Goal: Find specific page/section: Find specific page/section

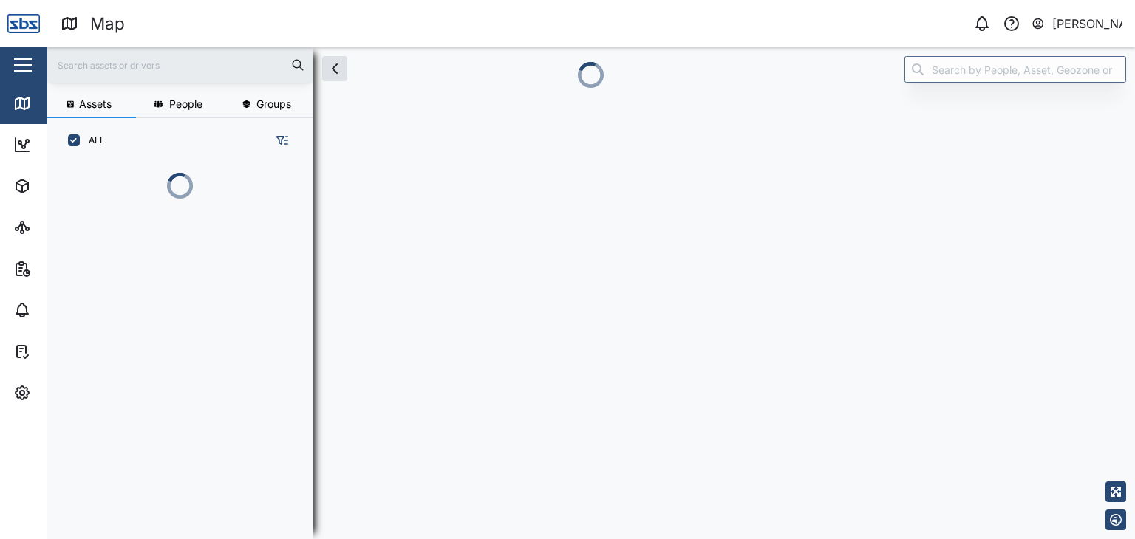
scroll to position [294, 230]
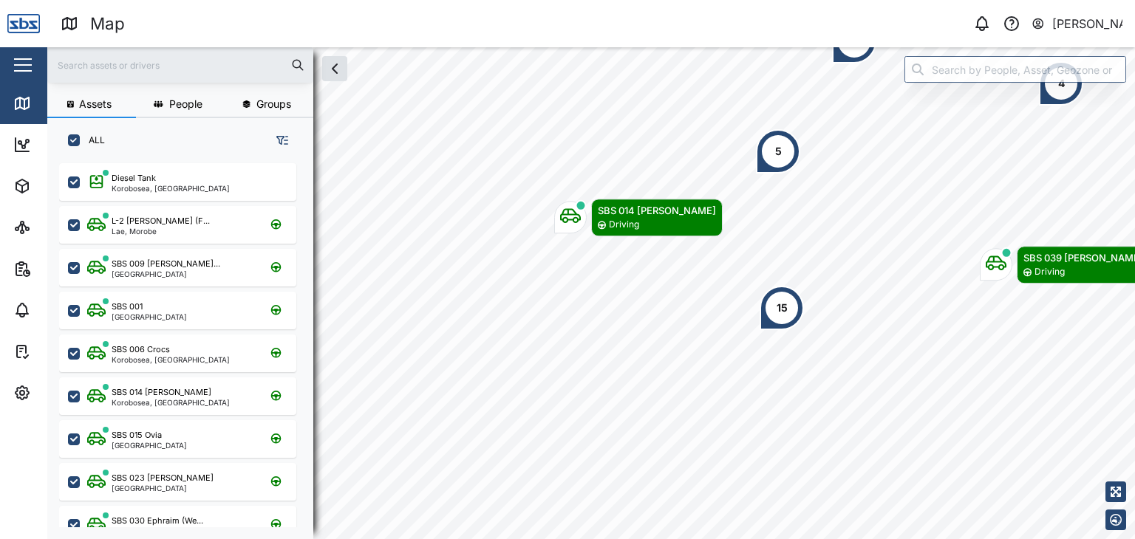
click at [111, 62] on input "text" at bounding box center [180, 65] width 248 height 22
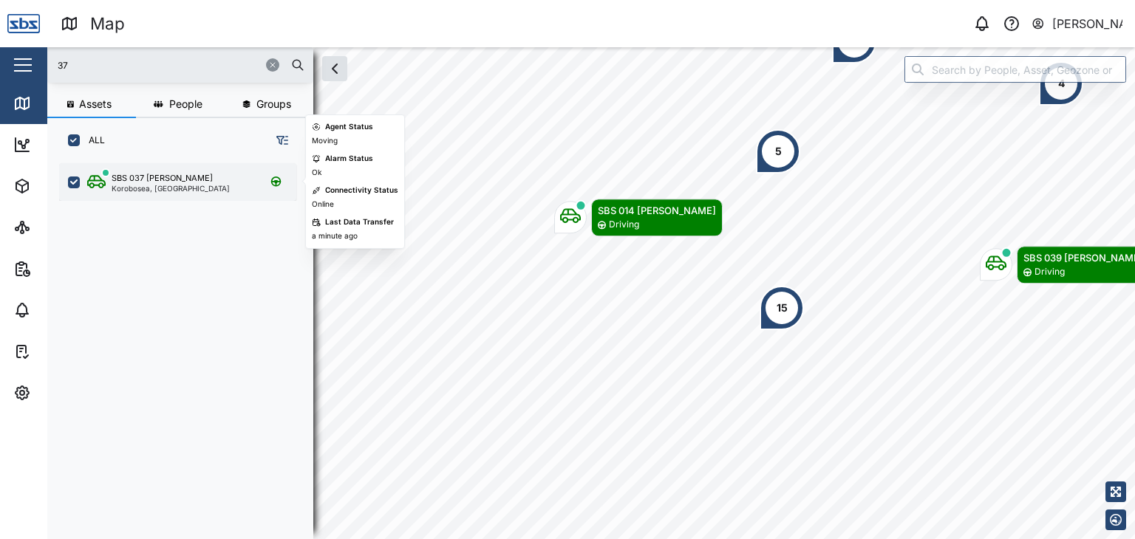
click at [164, 191] on div "Korobosea, [GEOGRAPHIC_DATA]" at bounding box center [171, 188] width 118 height 7
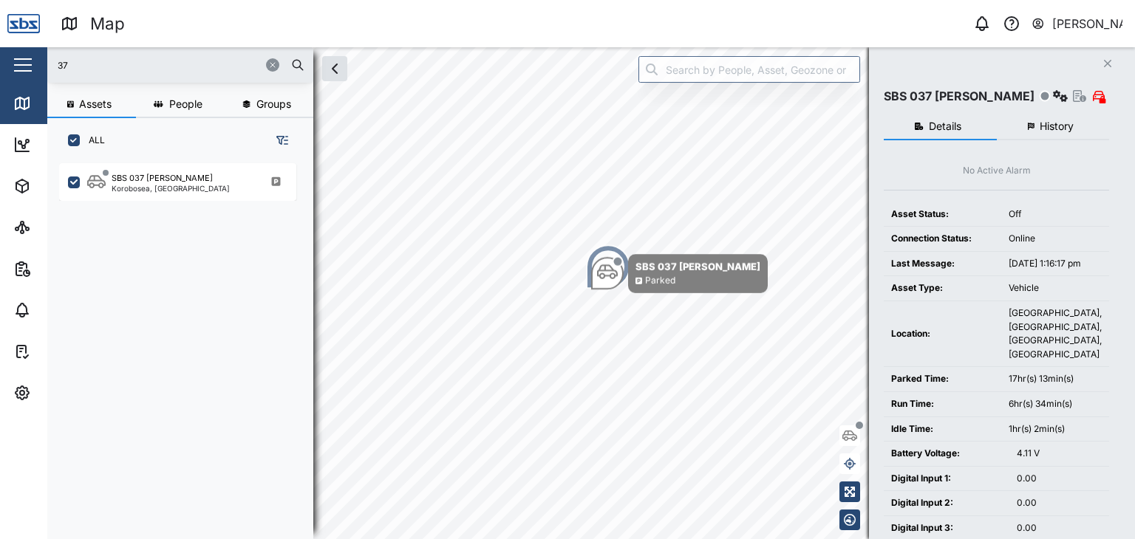
click at [52, 61] on div "37" at bounding box center [180, 64] width 266 height 35
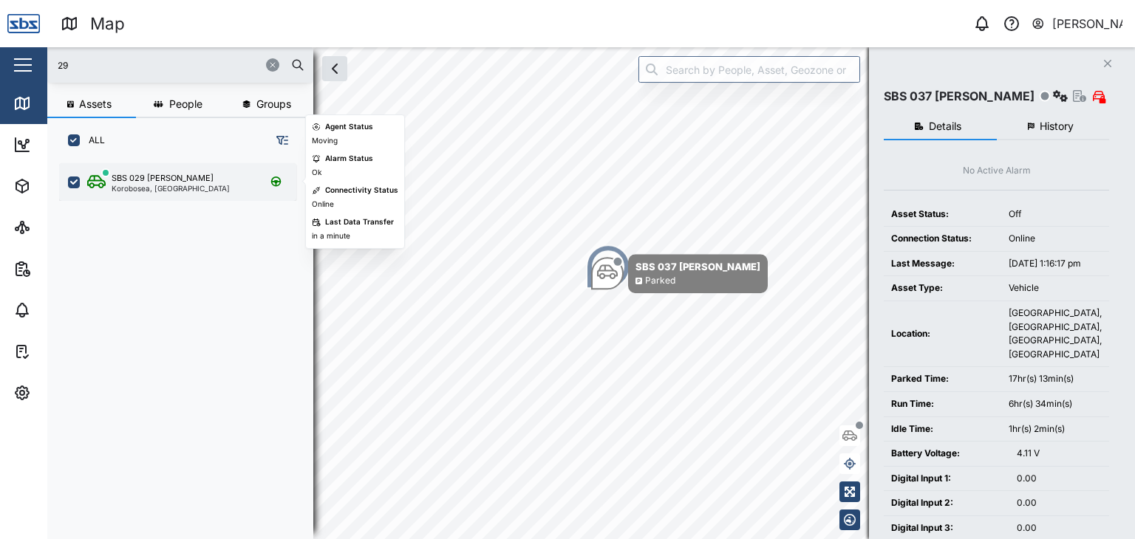
click at [171, 185] on div "Korobosea, [GEOGRAPHIC_DATA]" at bounding box center [171, 188] width 118 height 7
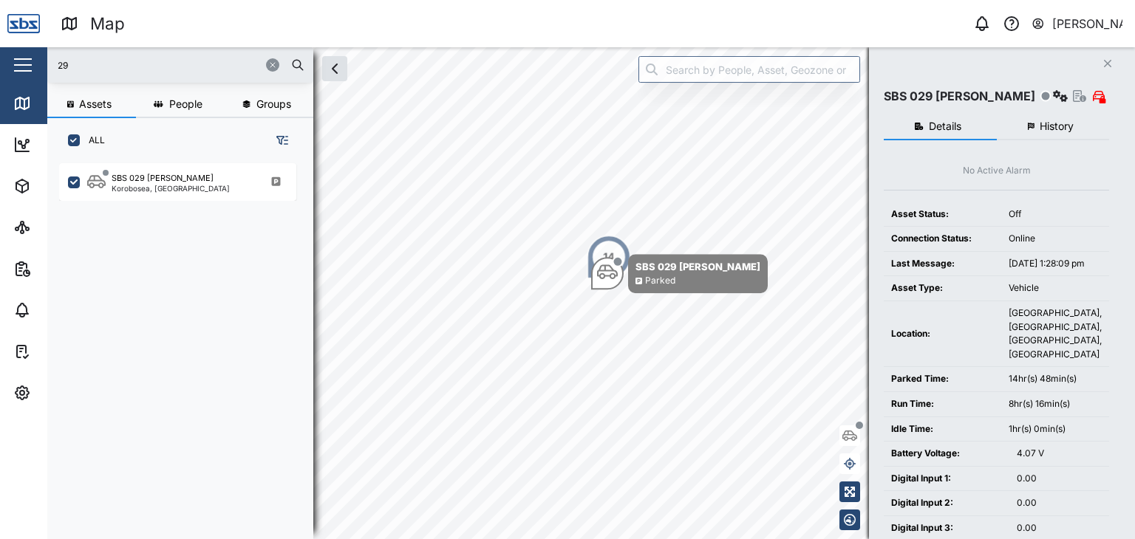
drag, startPoint x: 81, startPoint y: 71, endPoint x: 54, endPoint y: 54, distance: 31.6
click at [54, 54] on div "29" at bounding box center [180, 64] width 266 height 35
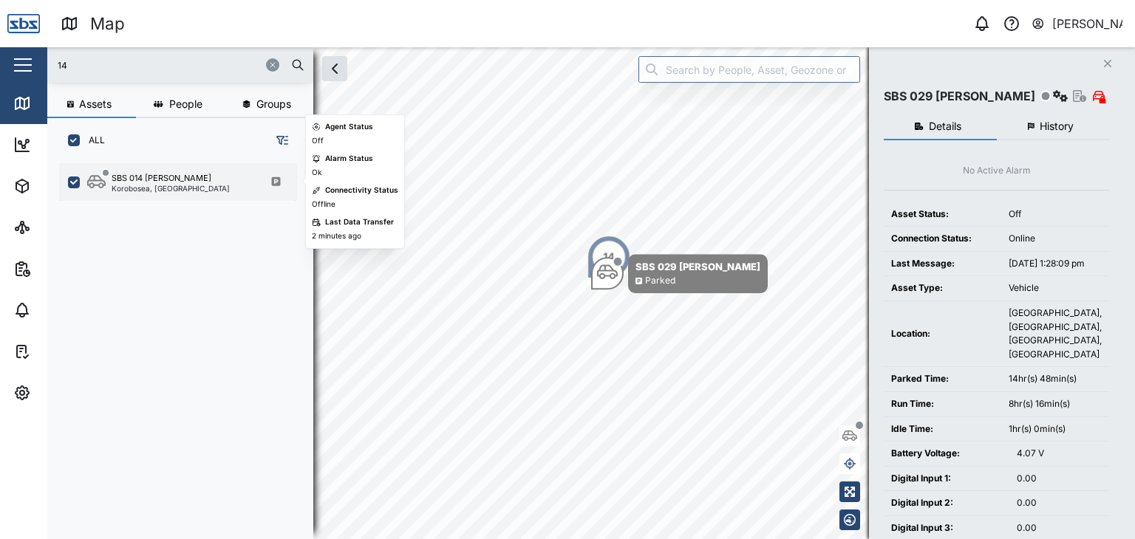
click at [164, 190] on div "Korobosea, [GEOGRAPHIC_DATA]" at bounding box center [171, 188] width 118 height 7
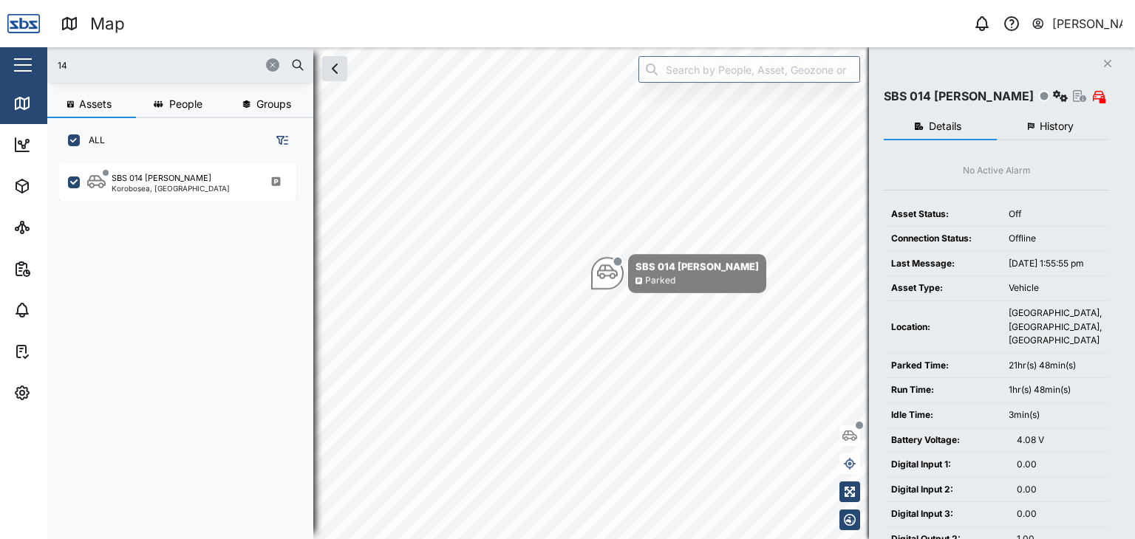
drag, startPoint x: 98, startPoint y: 72, endPoint x: 30, endPoint y: 71, distance: 68.0
click at [30, 71] on div "Map 0 [PERSON_NAME] Close Map Dashboard Assets ATS Camera Generator Personnel T…" at bounding box center [567, 269] width 1135 height 539
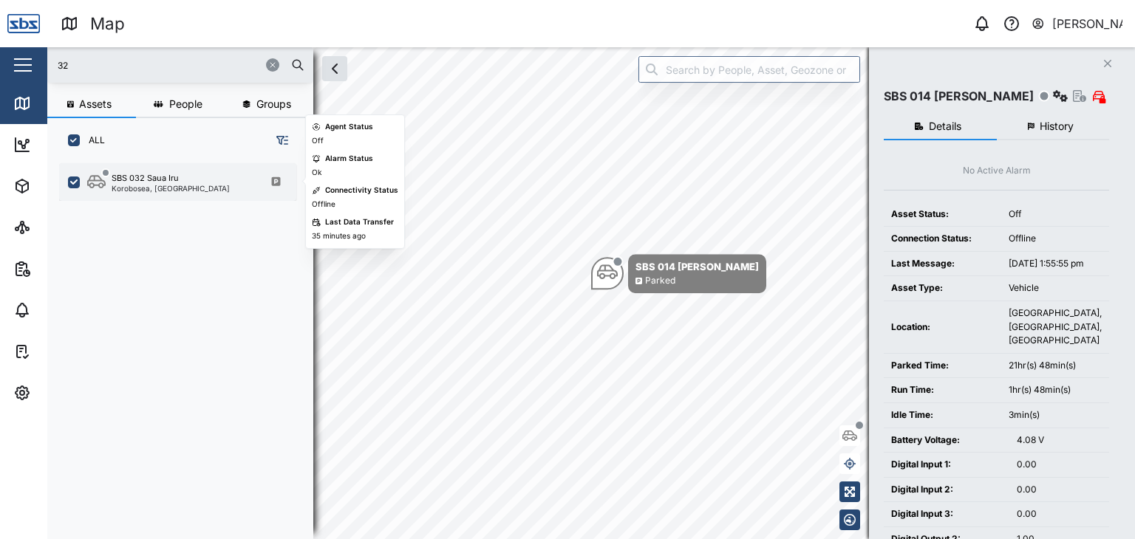
click at [130, 188] on div "Korobosea, [GEOGRAPHIC_DATA]" at bounding box center [171, 188] width 118 height 7
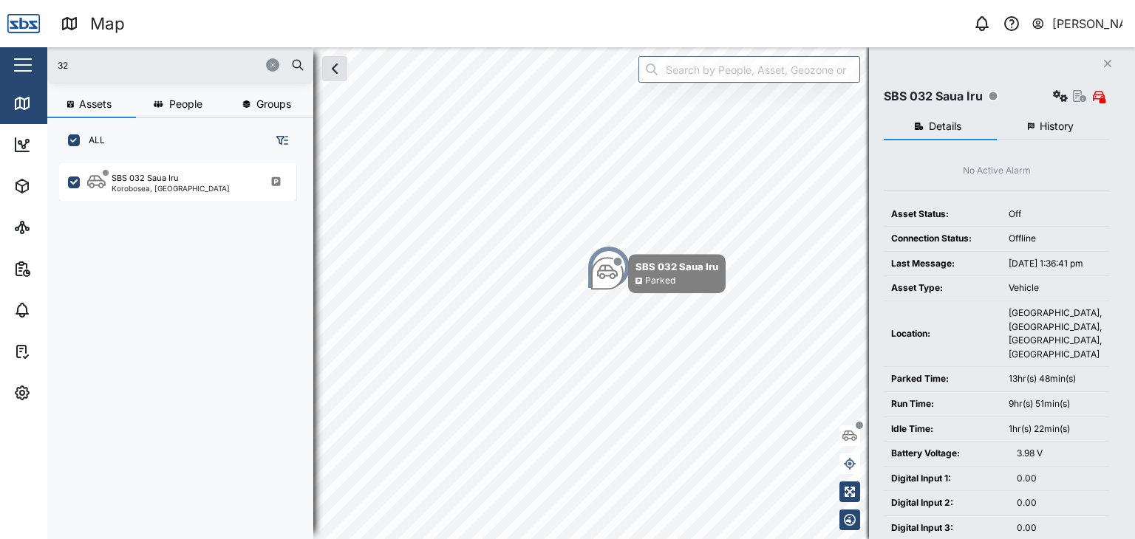
drag, startPoint x: 86, startPoint y: 68, endPoint x: 44, endPoint y: 69, distance: 42.1
click at [44, 69] on div "Map 0 [PERSON_NAME] Close Map Dashboard Assets ATS Camera Generator Personnel T…" at bounding box center [567, 269] width 1135 height 539
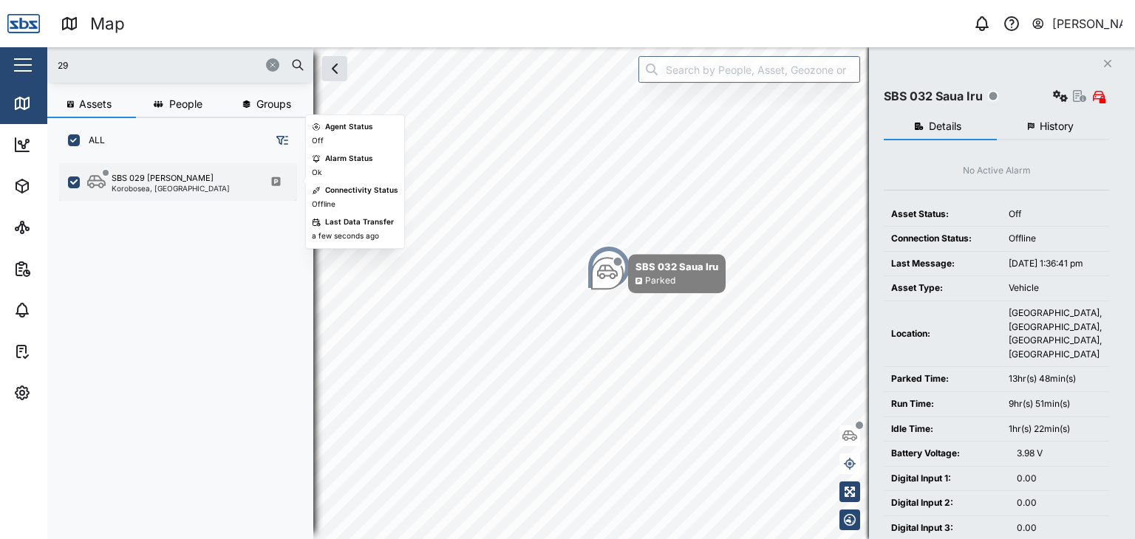
click at [148, 179] on div "SBS 029 [PERSON_NAME]" at bounding box center [163, 178] width 102 height 13
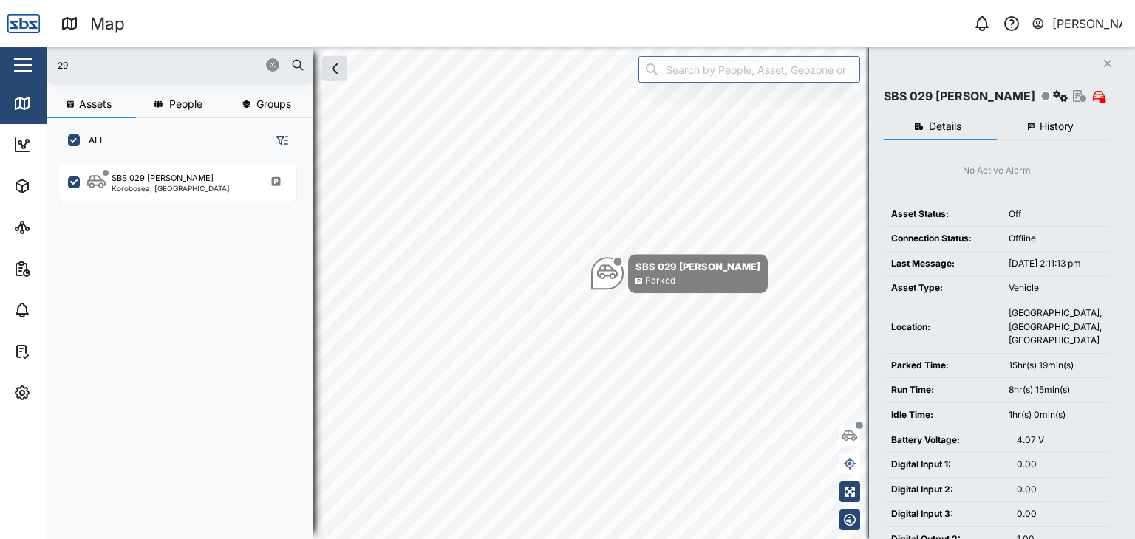
drag, startPoint x: 80, startPoint y: 66, endPoint x: 35, endPoint y: 66, distance: 45.1
click at [35, 66] on div "Map 0 [PERSON_NAME] Close Map Dashboard Assets ATS Camera Generator Personnel T…" at bounding box center [567, 269] width 1135 height 539
type input "32"
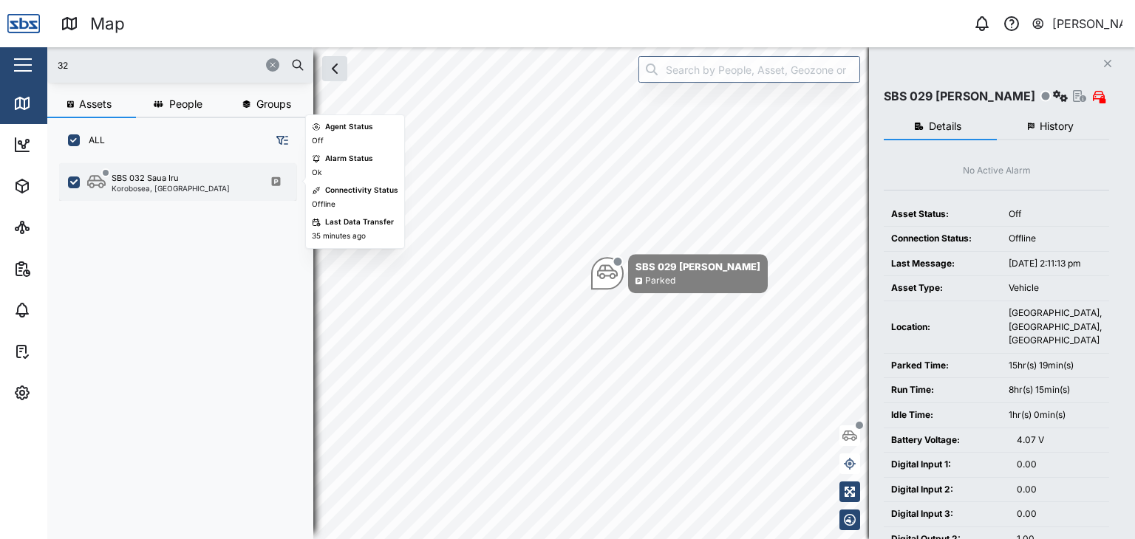
click at [142, 187] on div "Korobosea, [GEOGRAPHIC_DATA]" at bounding box center [171, 188] width 118 height 7
